Goal: Task Accomplishment & Management: Complete application form

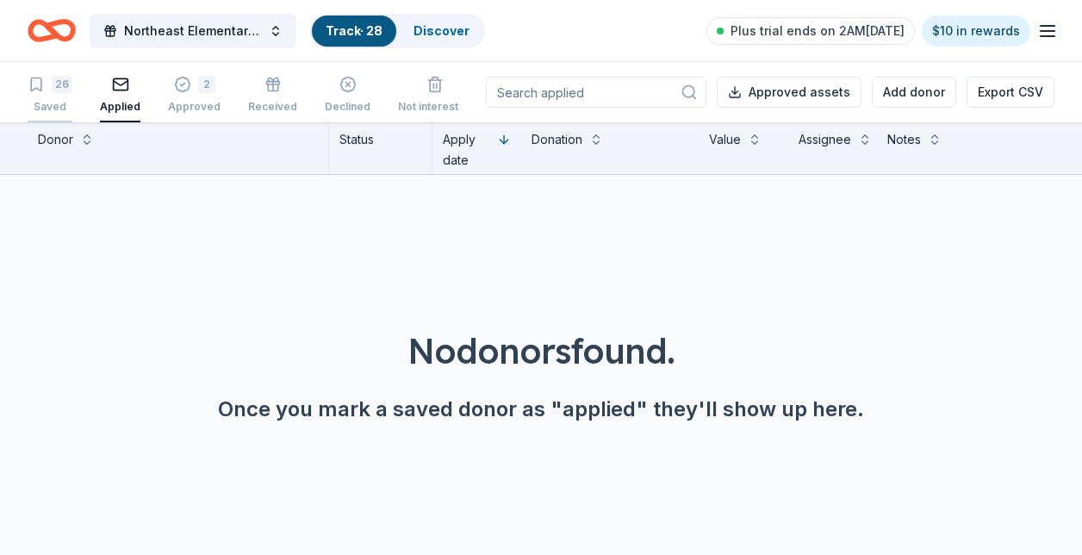
click at [70, 103] on div "Saved" at bounding box center [50, 107] width 45 height 14
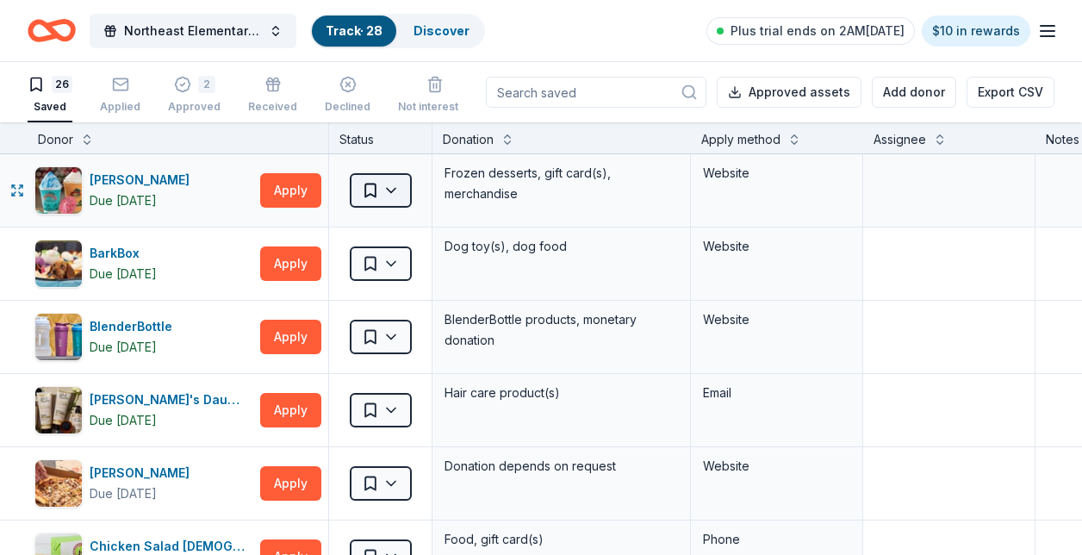
click at [387, 190] on html "Northeast Elementary School Fall Festival Track · 28 Discover Plus trial ends o…" at bounding box center [541, 277] width 1082 height 555
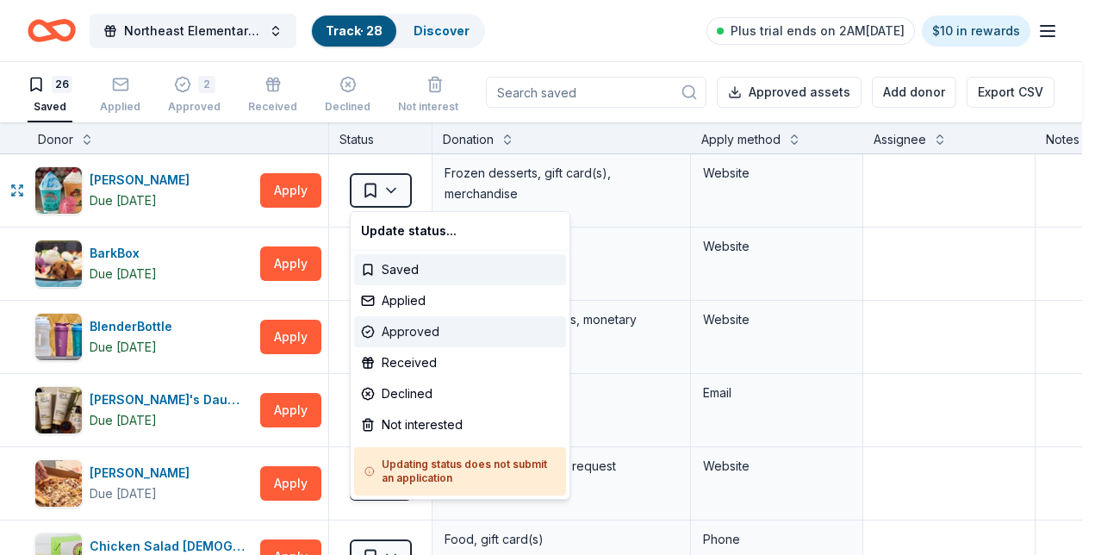
click at [453, 332] on div "Approved" at bounding box center [460, 331] width 212 height 31
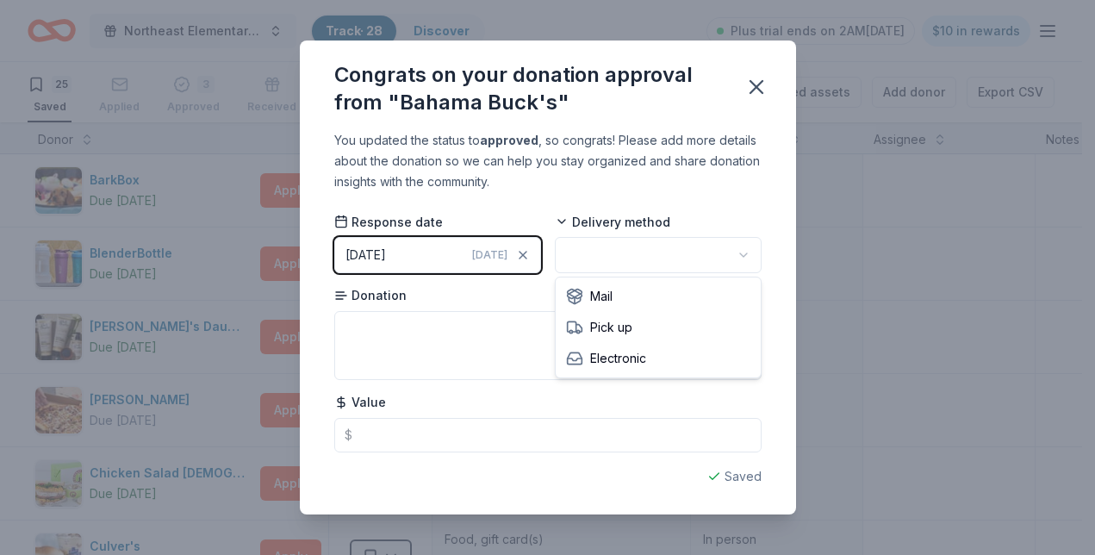
click at [688, 247] on html "Northeast Elementary School Fall Festival Track · 28 Discover Plus trial ends o…" at bounding box center [547, 277] width 1095 height 555
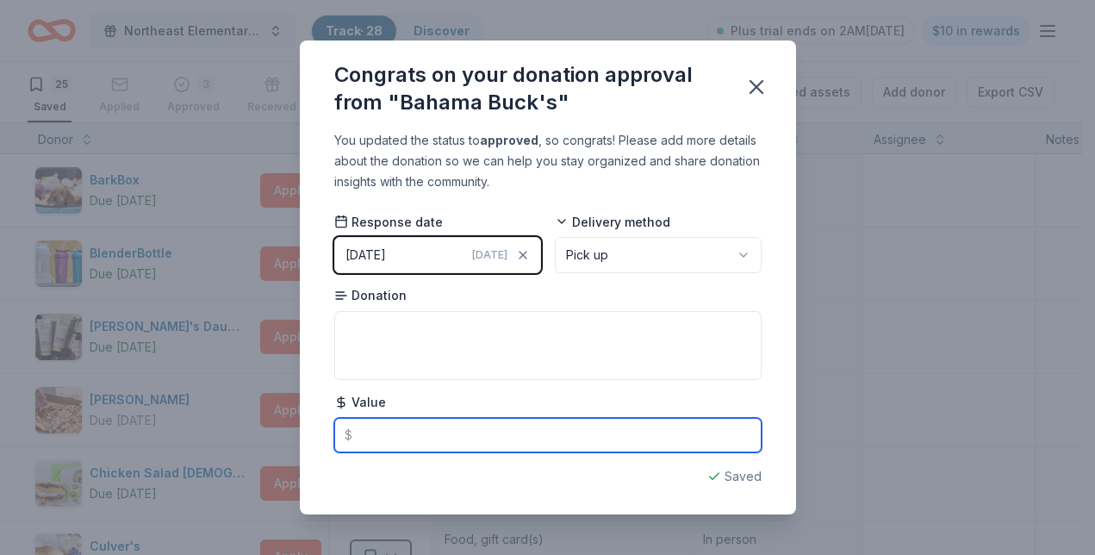
click at [563, 428] on input "text" at bounding box center [547, 435] width 427 height 34
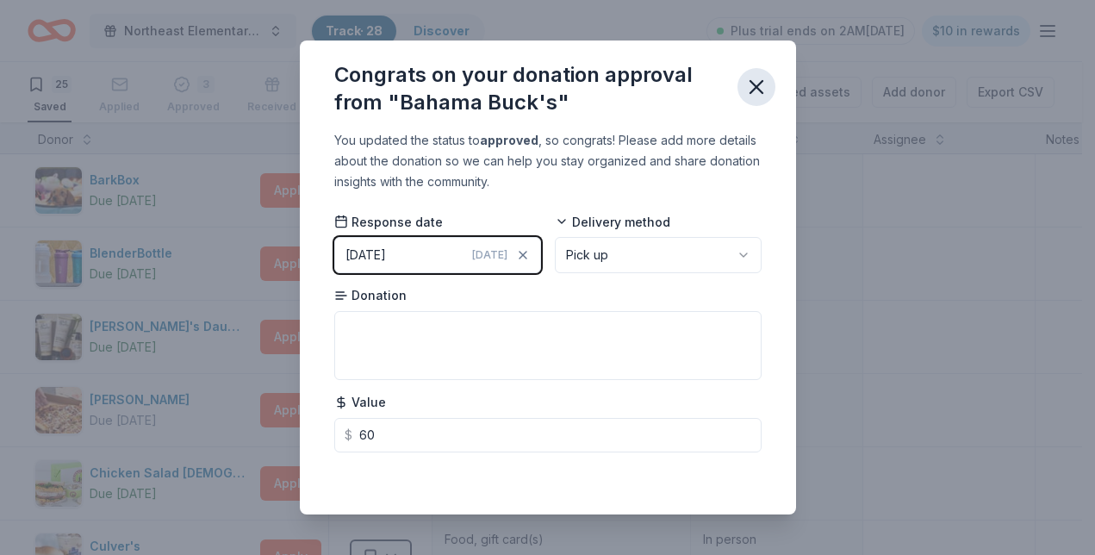
type input "60.00"
click at [762, 92] on icon "button" at bounding box center [756, 87] width 24 height 24
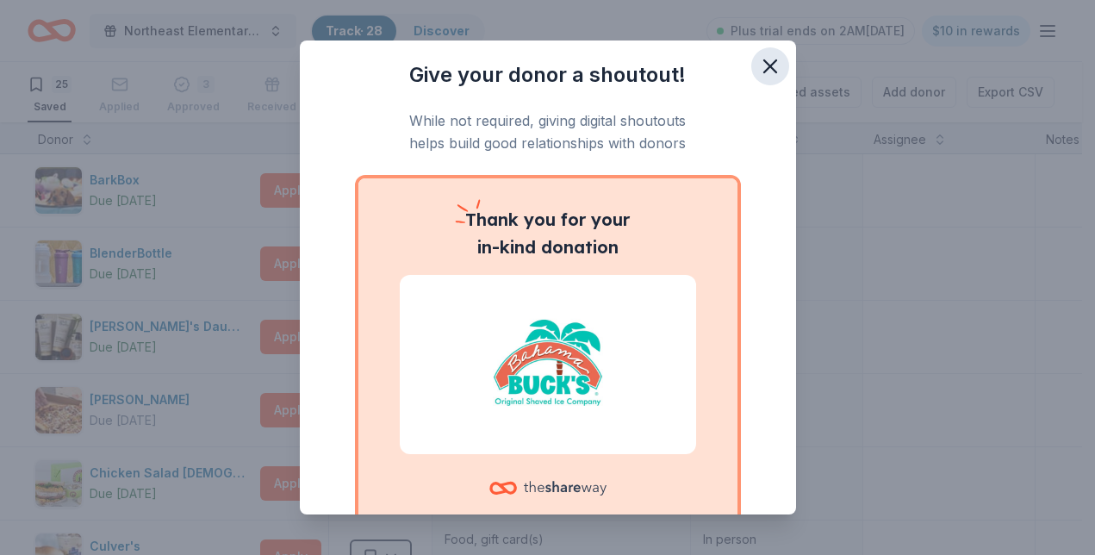
click at [764, 70] on icon "button" at bounding box center [770, 66] width 12 height 12
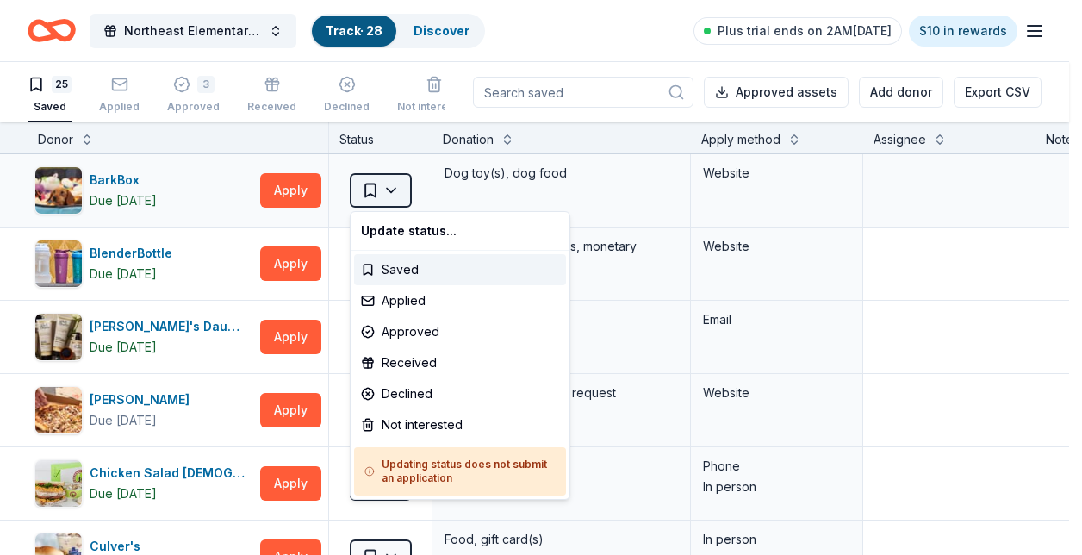
click at [395, 182] on html "Northeast Elementary School Fall Festival Track · 28 Discover Plus trial ends o…" at bounding box center [541, 277] width 1082 height 555
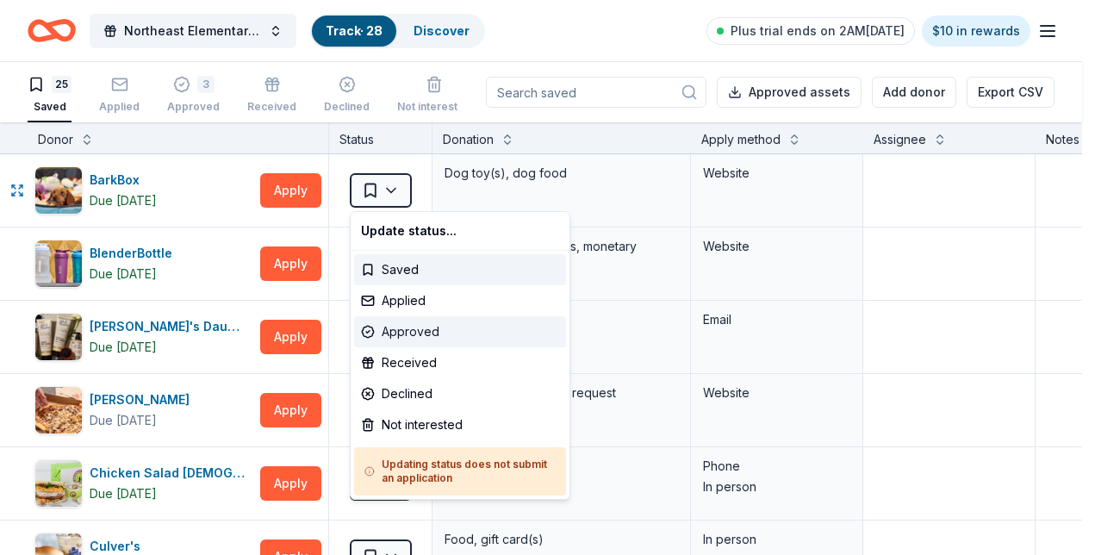
click at [413, 332] on div "Approved" at bounding box center [460, 331] width 212 height 31
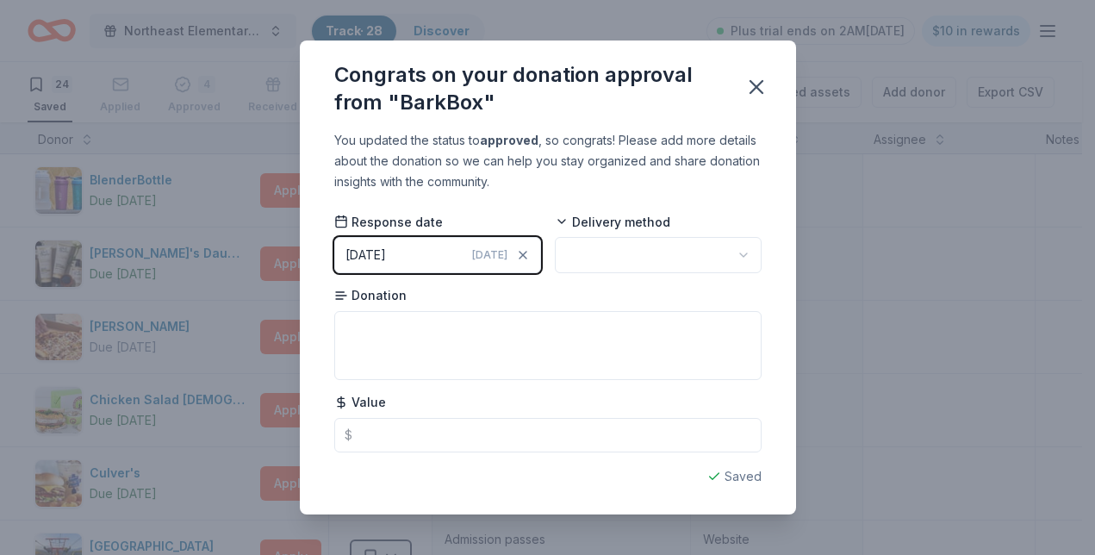
click at [638, 246] on html "Northeast Elementary School Fall Festival Track · 28 Discover Plus trial ends o…" at bounding box center [547, 277] width 1095 height 555
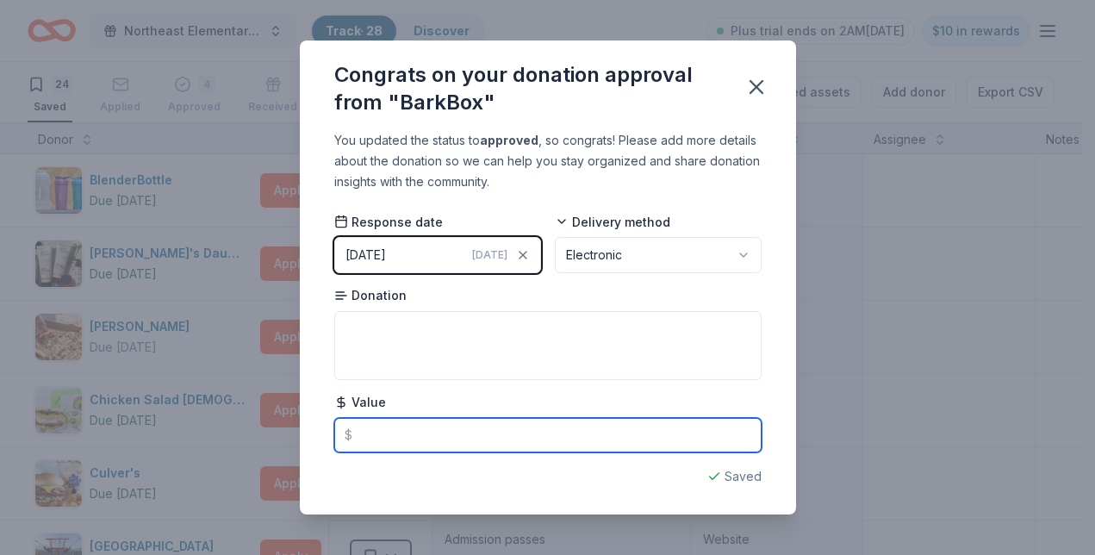
click at [437, 423] on input "text" at bounding box center [547, 435] width 427 height 34
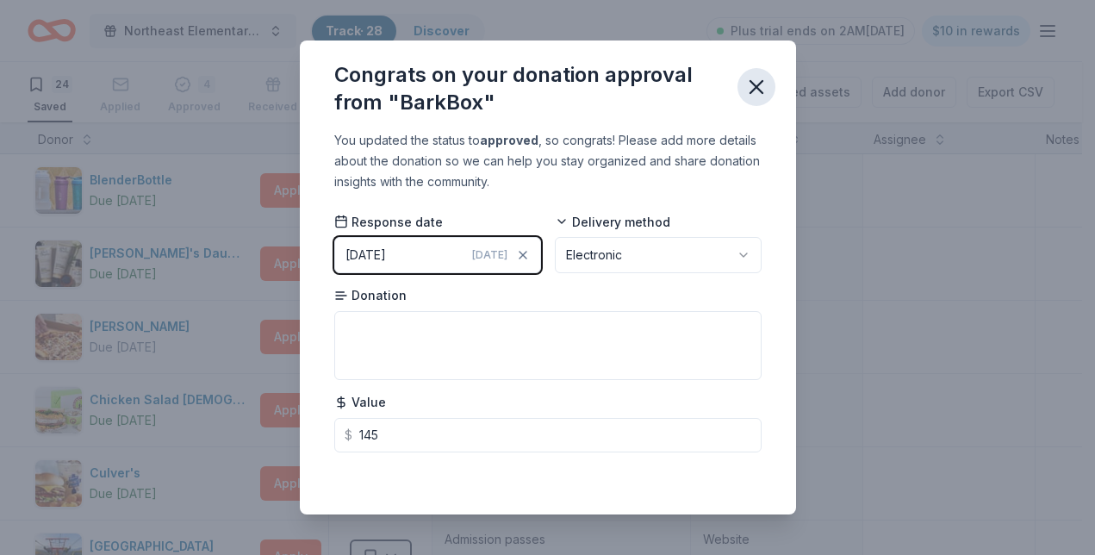
type input "145.00"
click at [762, 90] on icon "button" at bounding box center [756, 87] width 24 height 24
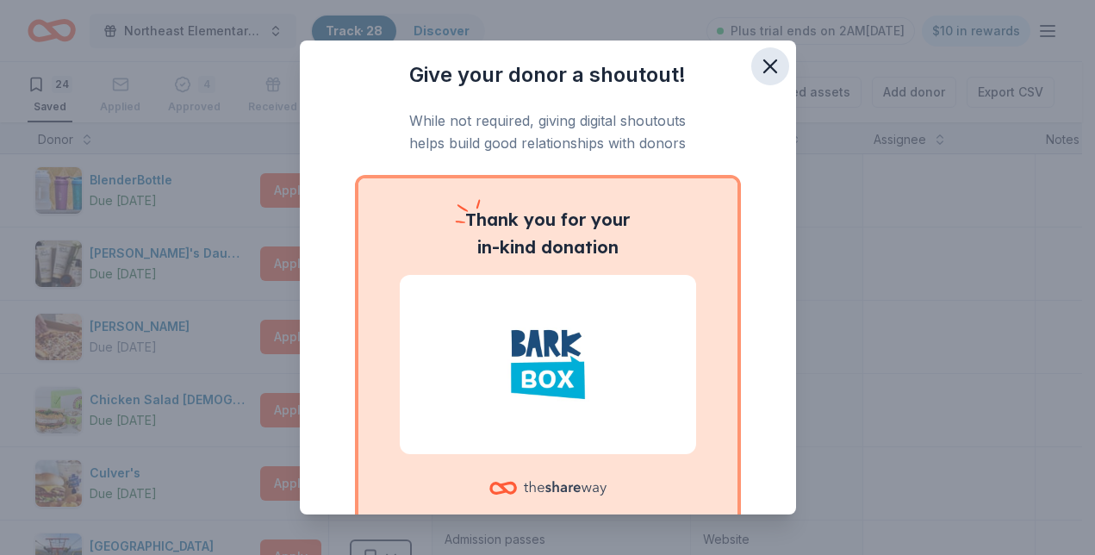
click at [767, 65] on icon "button" at bounding box center [770, 66] width 24 height 24
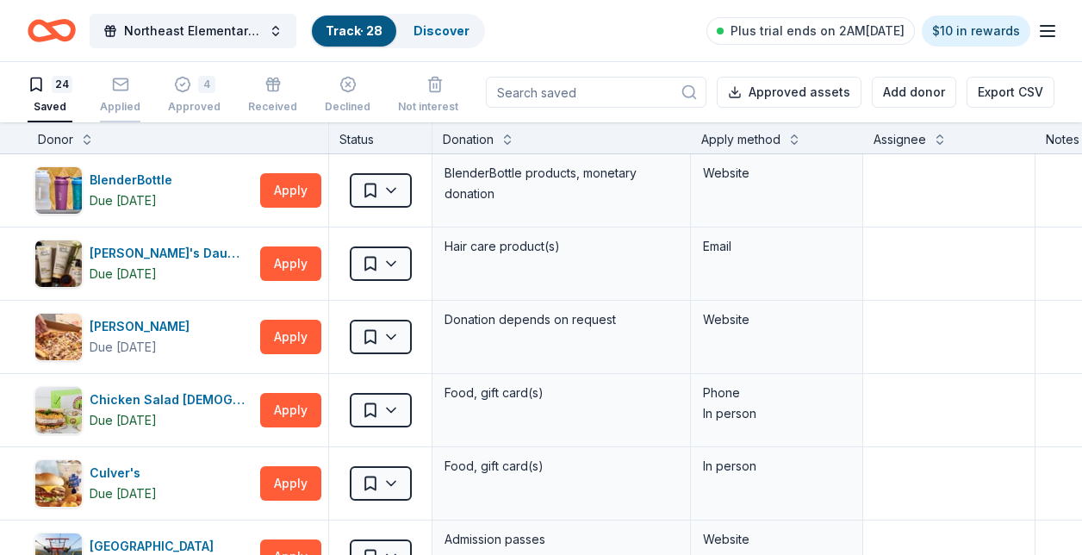
click at [111, 104] on div "Applied" at bounding box center [120, 107] width 40 height 14
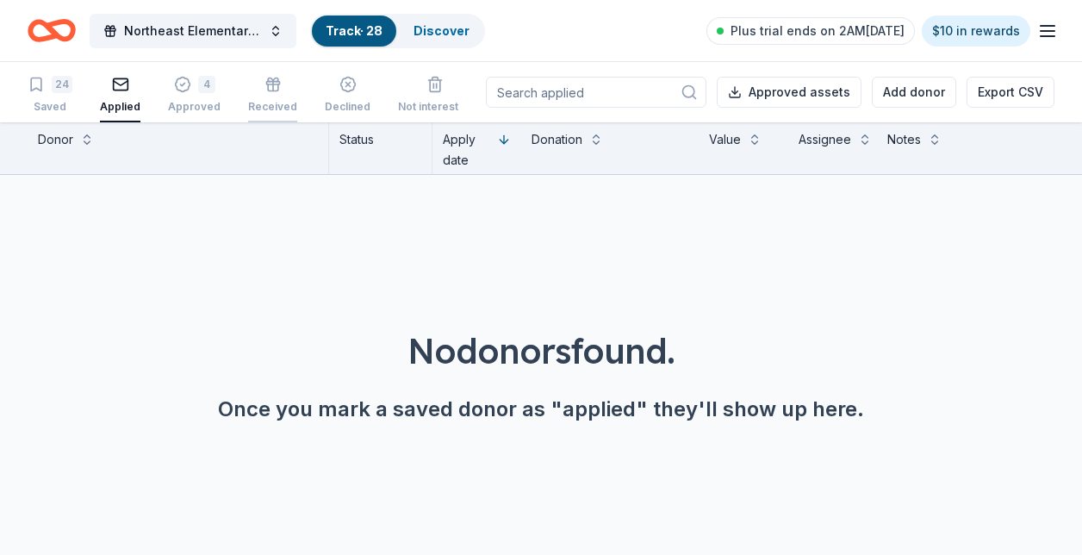
click at [273, 90] on icon "button" at bounding box center [273, 86] width 0 height 9
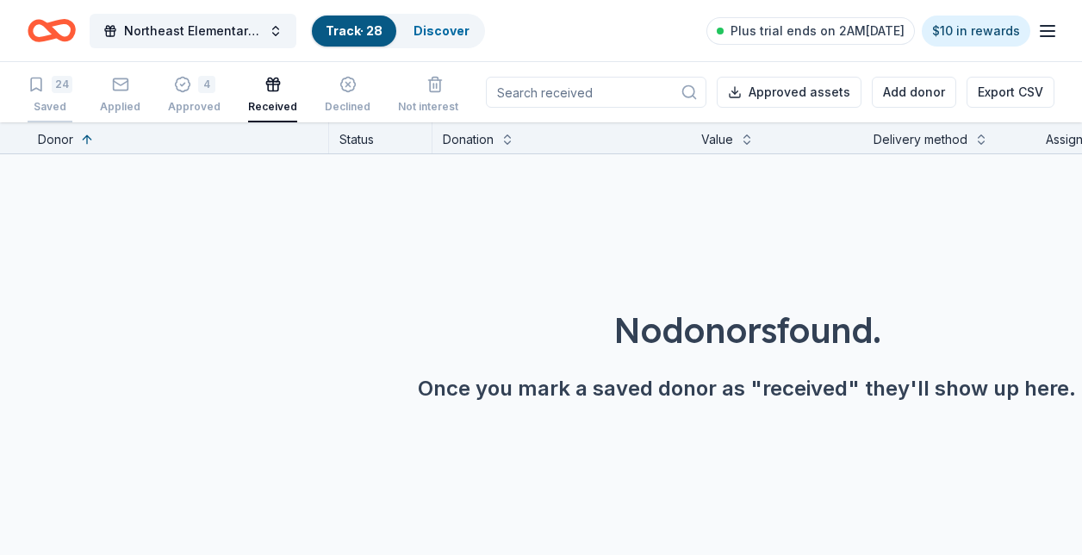
click at [47, 88] on div "24" at bounding box center [50, 84] width 45 height 17
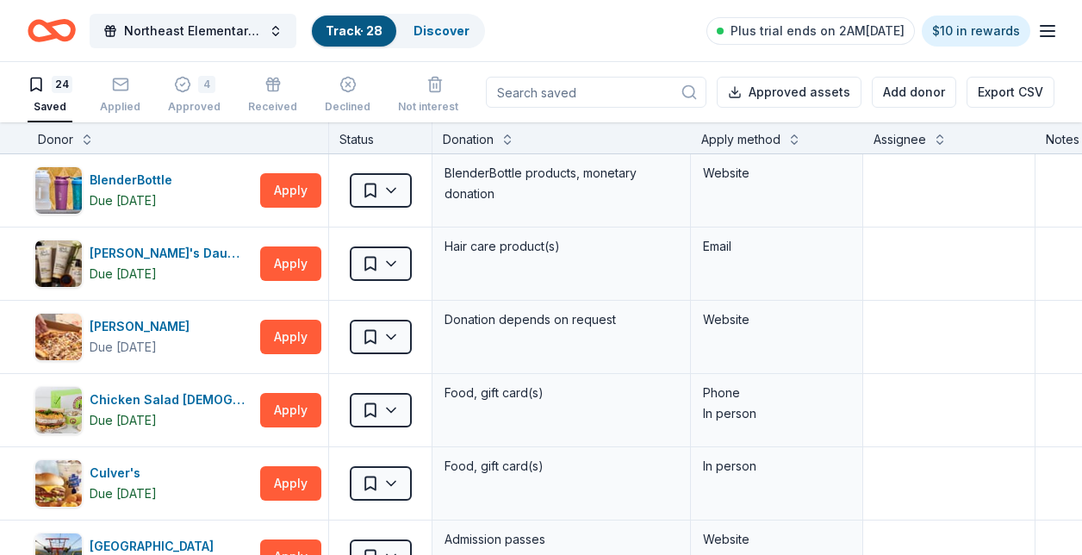
click at [57, 34] on icon "Home" at bounding box center [60, 30] width 27 height 17
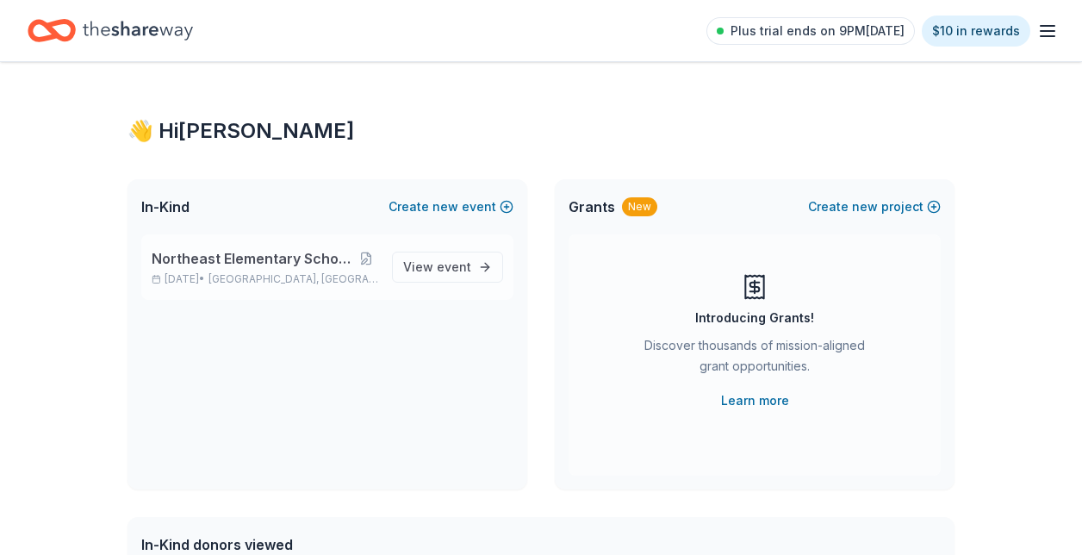
click at [290, 275] on span "Clarksville, TN" at bounding box center [294, 279] width 170 height 14
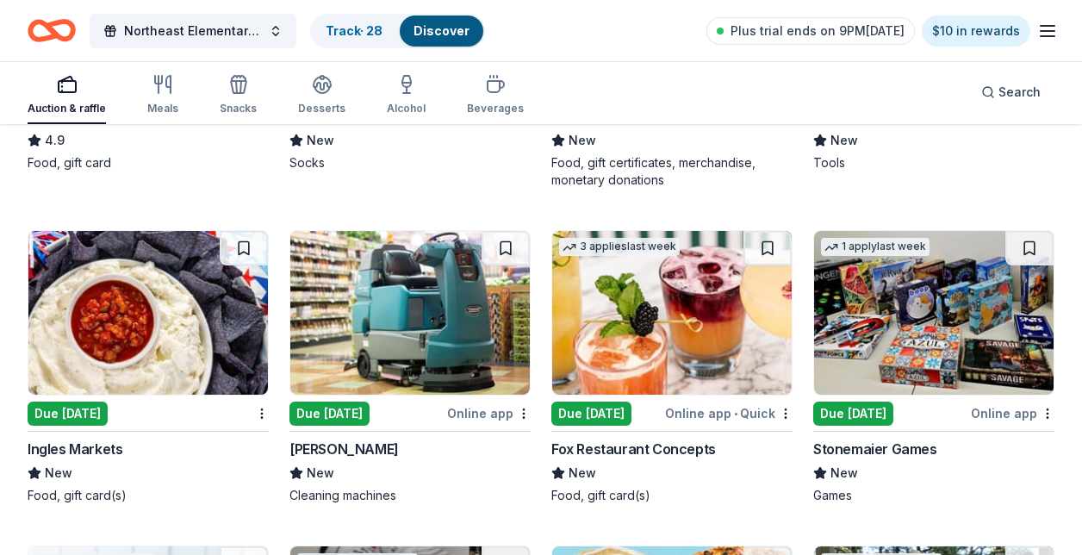
scroll to position [5037, 0]
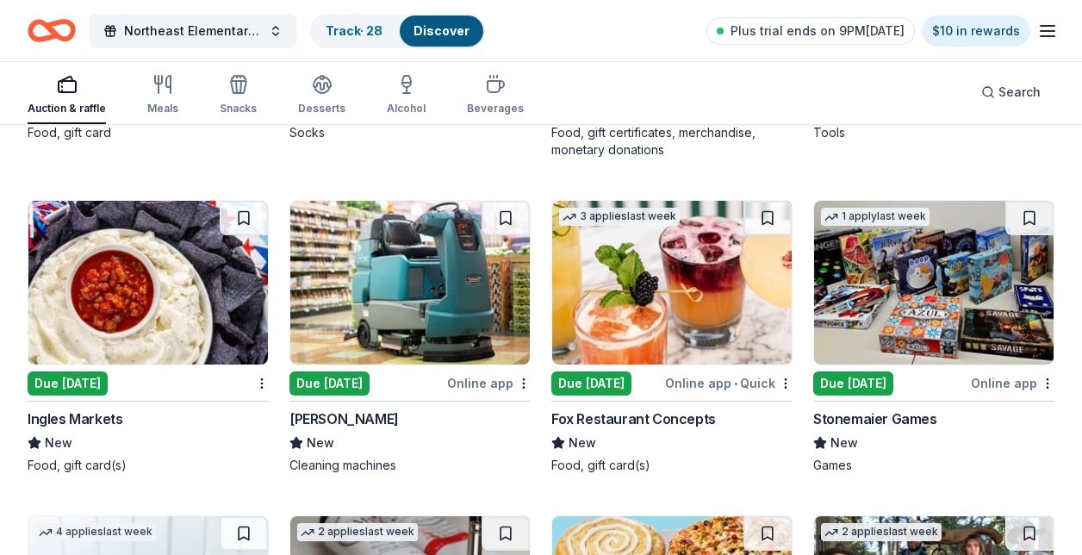
click at [903, 288] on img at bounding box center [934, 283] width 240 height 164
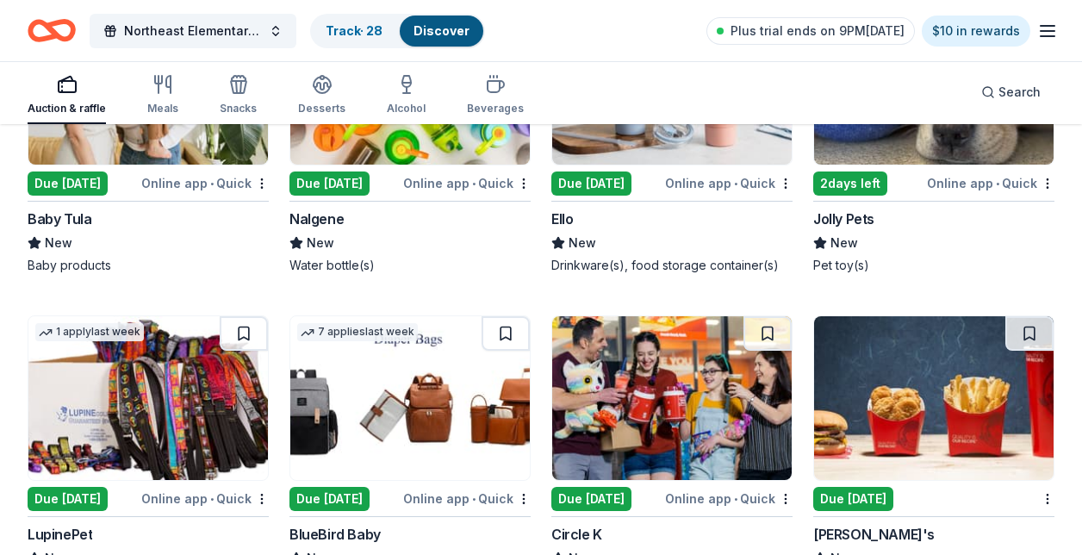
scroll to position [12791, 0]
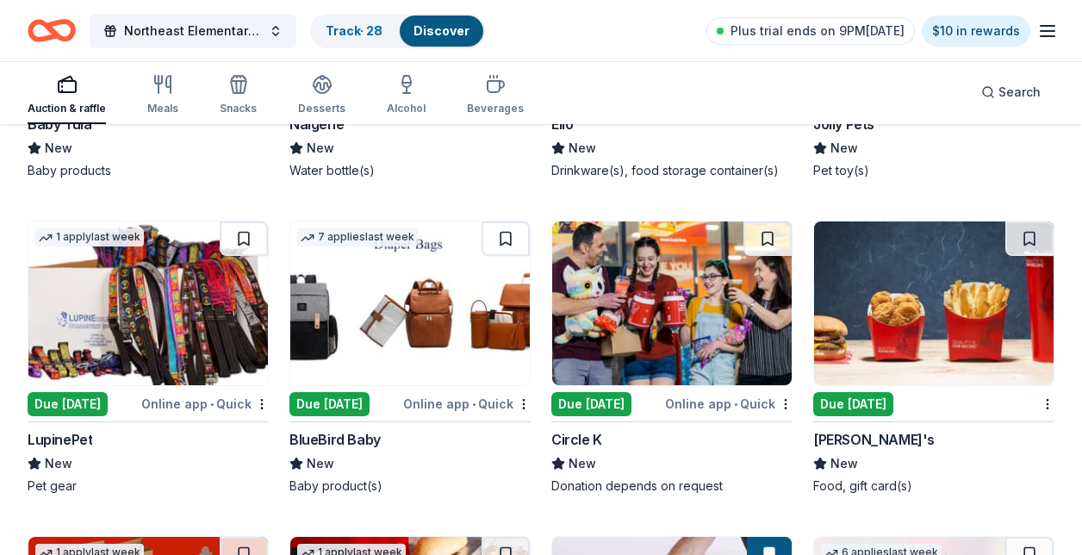
click at [940, 309] on img at bounding box center [934, 303] width 240 height 164
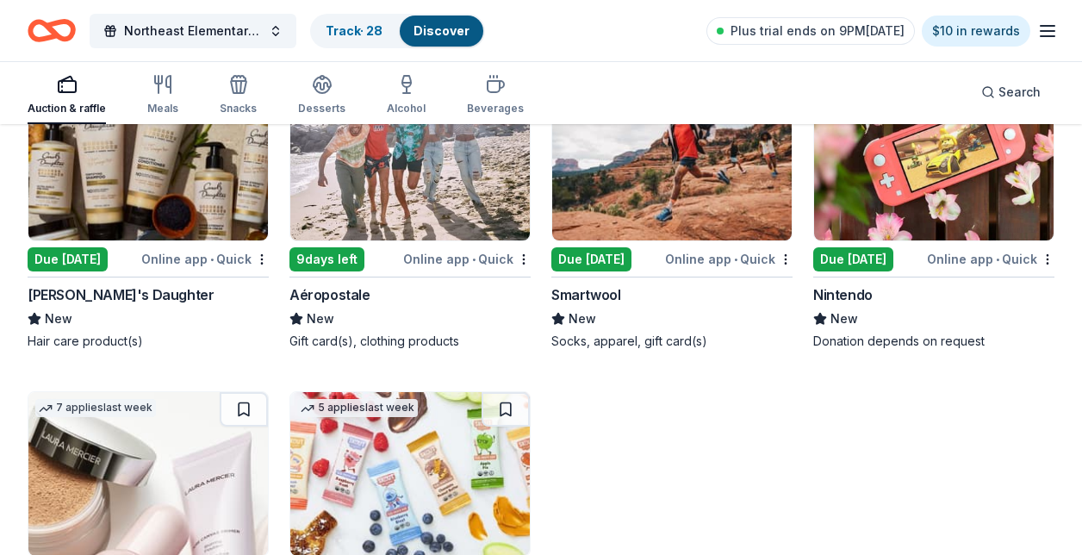
scroll to position [13480, 0]
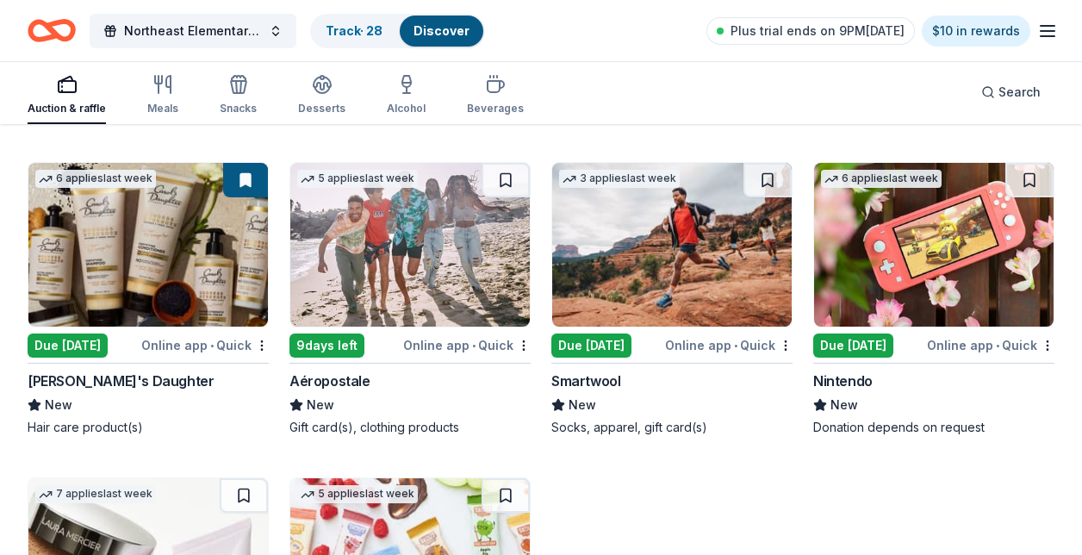
click at [926, 214] on img at bounding box center [934, 245] width 240 height 164
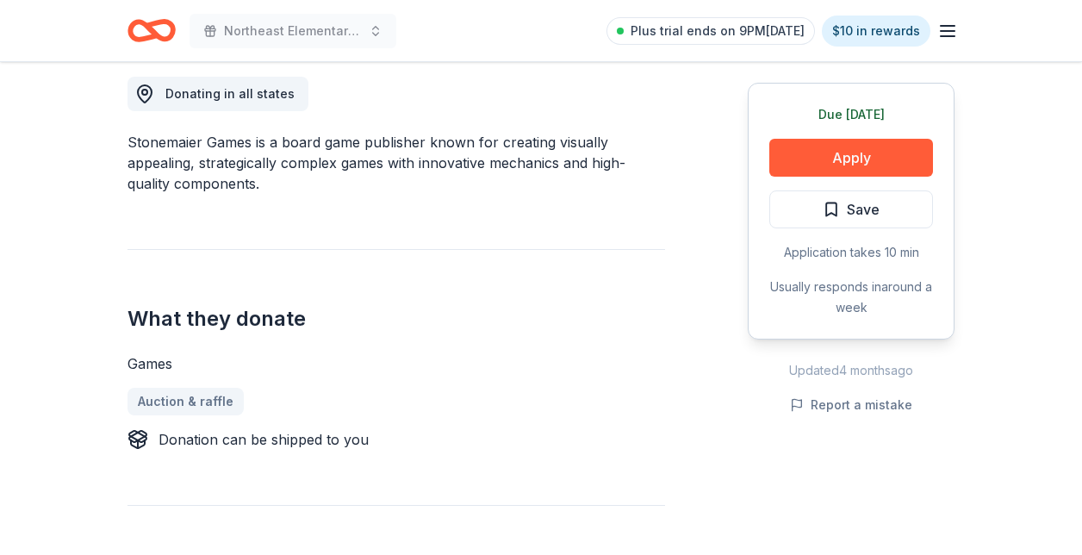
scroll to position [517, 0]
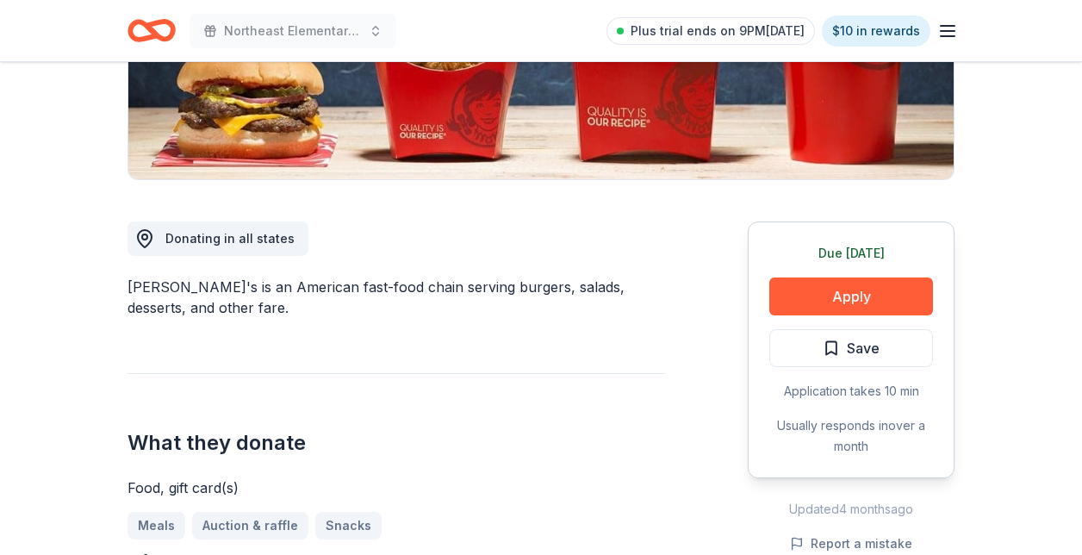
scroll to position [345, 0]
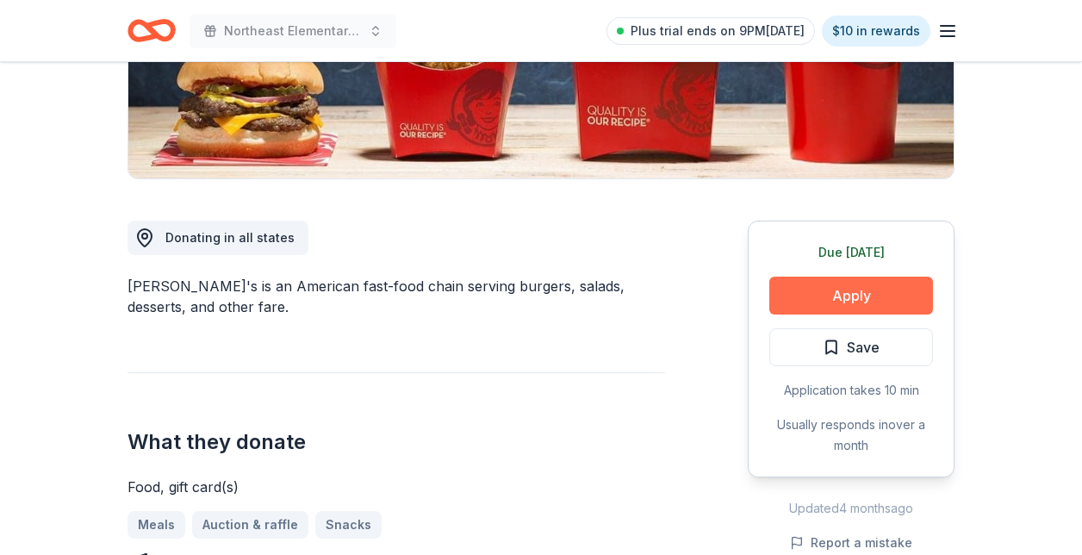
click at [854, 288] on button "Apply" at bounding box center [851, 296] width 164 height 38
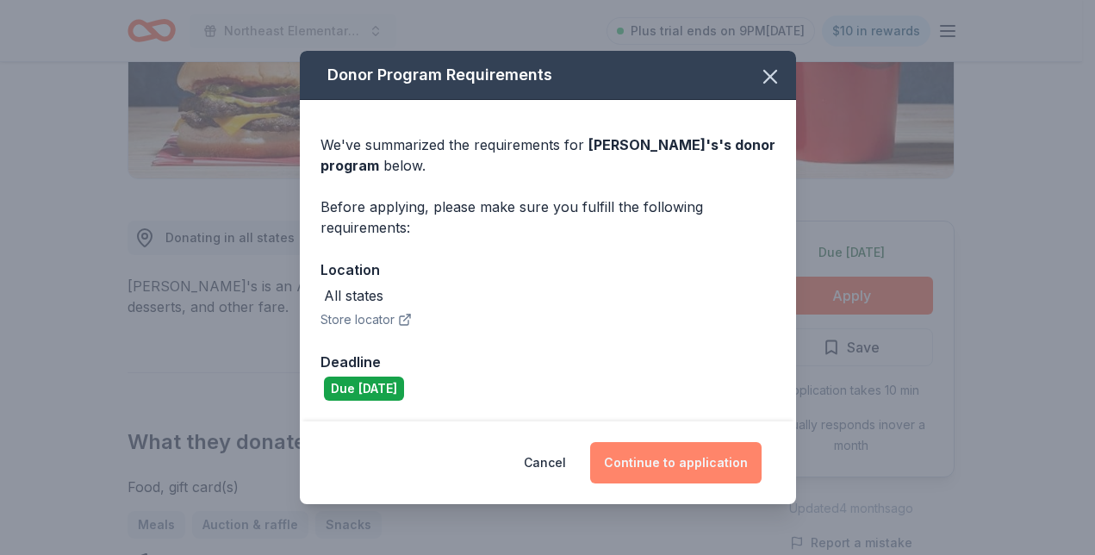
click at [705, 461] on button "Continue to application" at bounding box center [675, 462] width 171 height 41
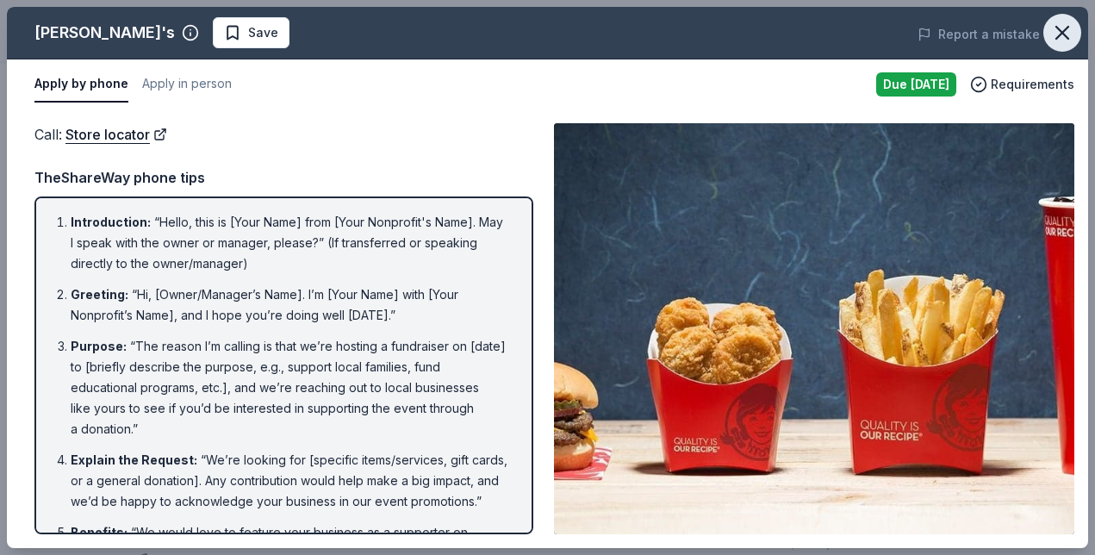
click at [1051, 34] on icon "button" at bounding box center [1062, 33] width 24 height 24
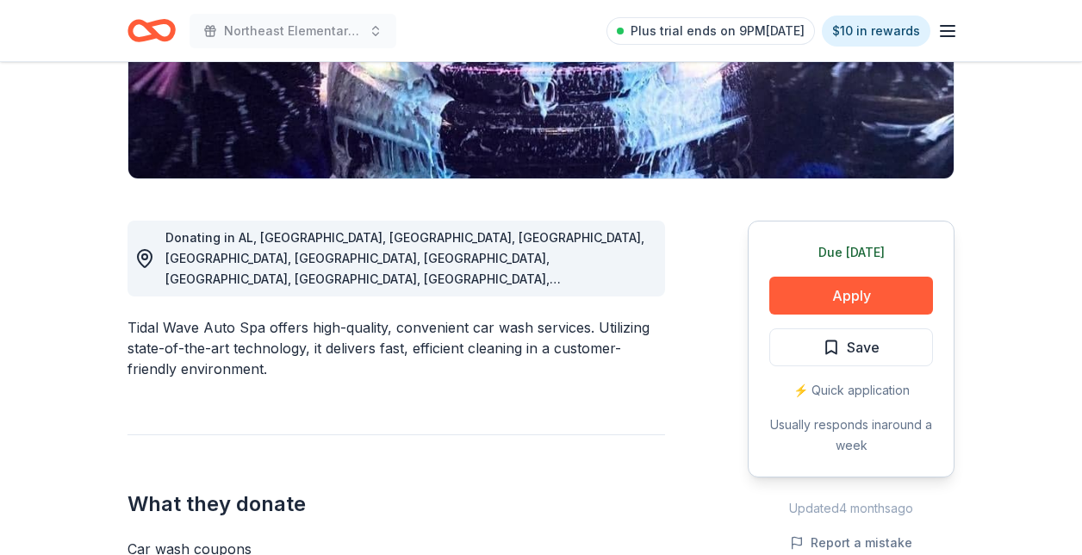
scroll to position [345, 0]
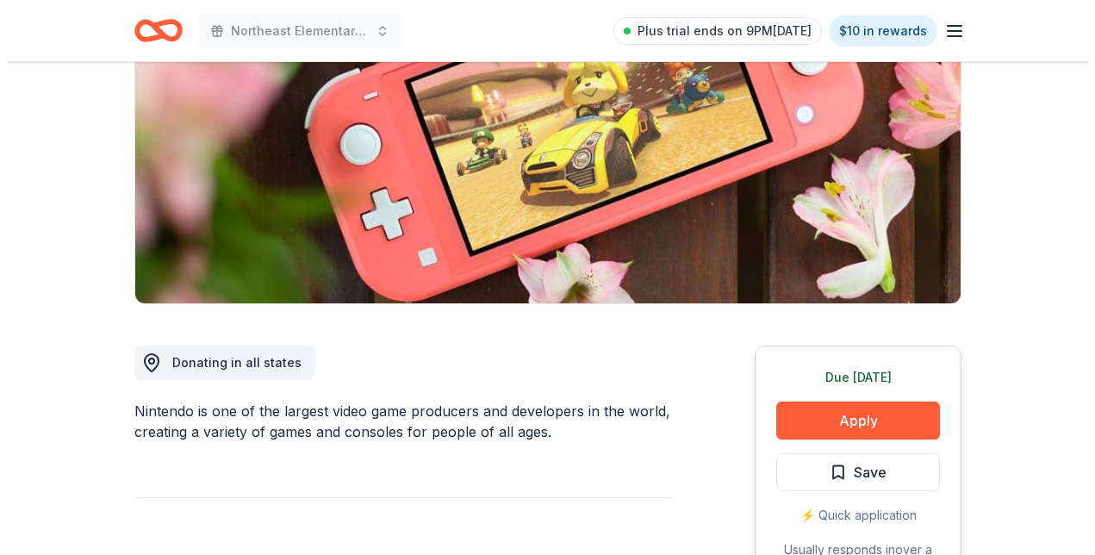
scroll to position [172, 0]
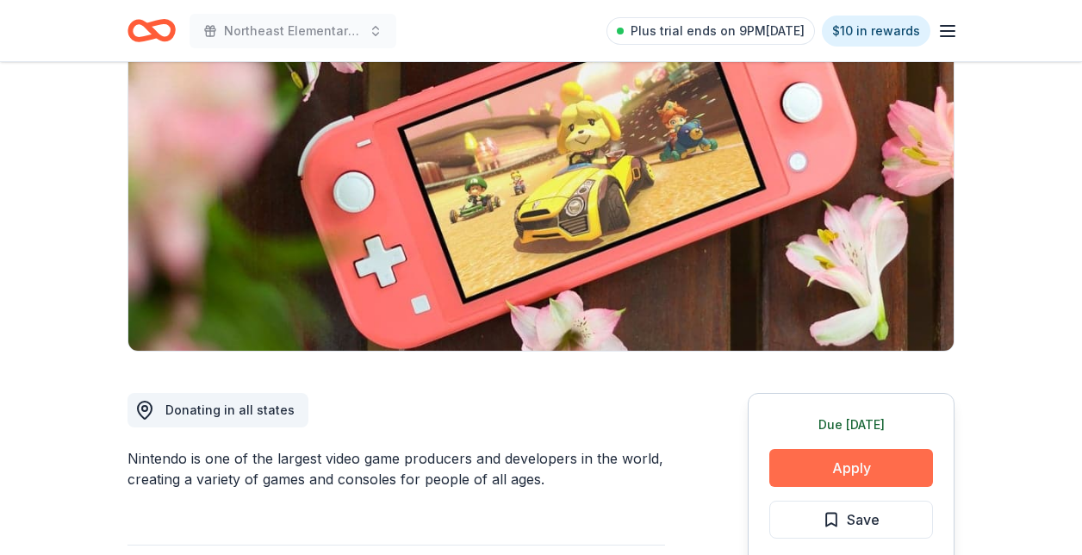
click at [843, 469] on button "Apply" at bounding box center [851, 468] width 164 height 38
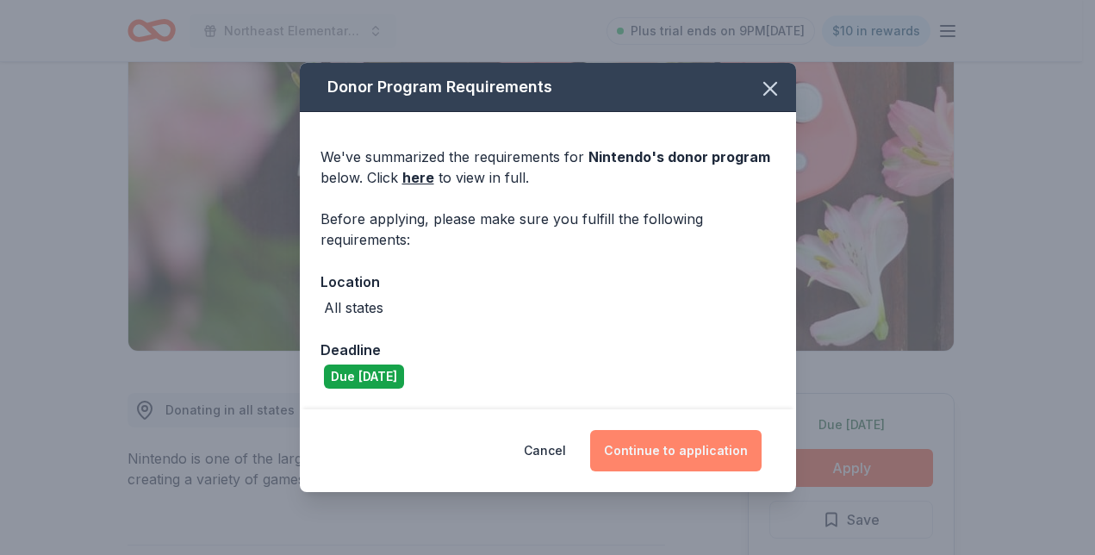
click at [679, 450] on button "Continue to application" at bounding box center [675, 450] width 171 height 41
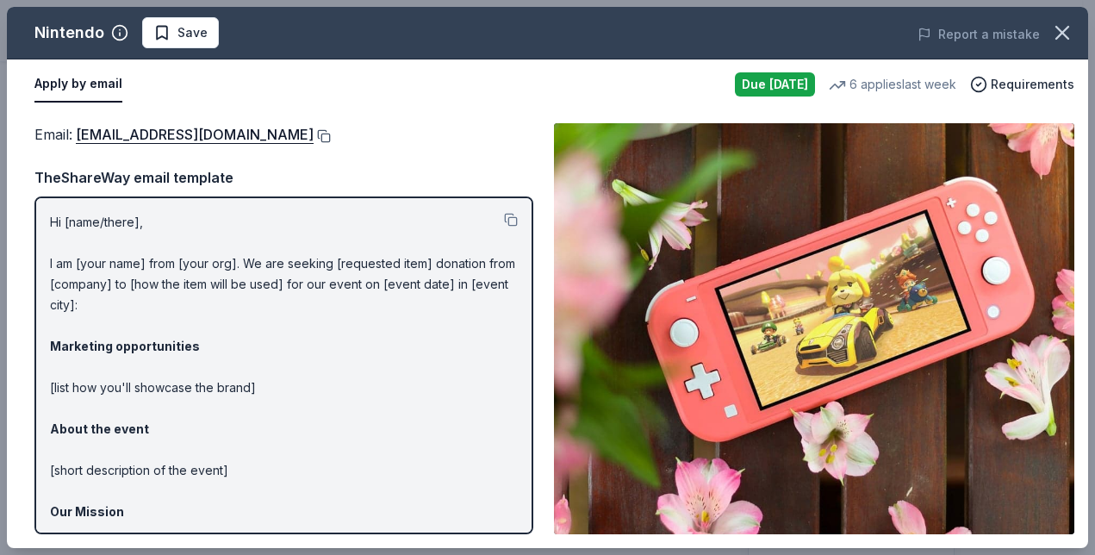
click at [331, 136] on button at bounding box center [322, 136] width 17 height 14
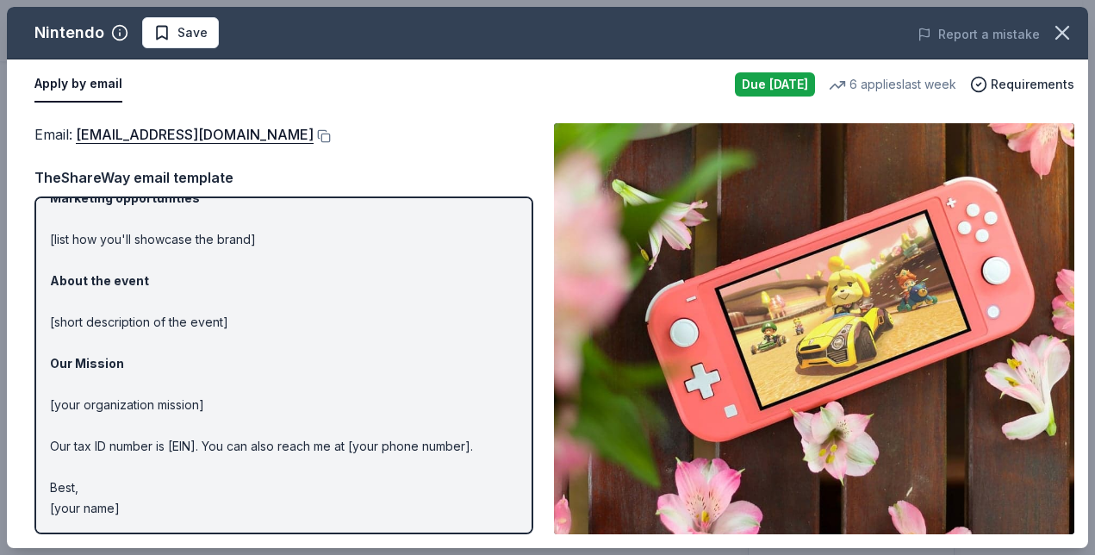
scroll to position [0, 0]
